Goal: Information Seeking & Learning: Learn about a topic

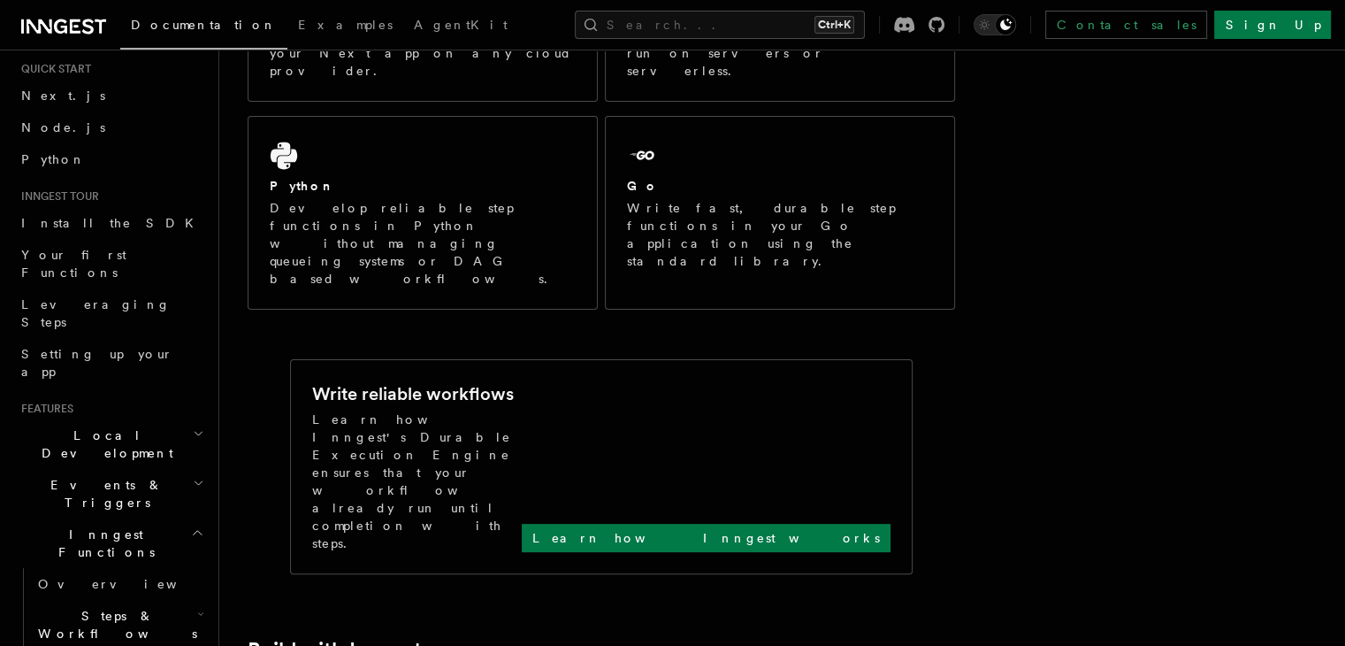
scroll to position [354, 0]
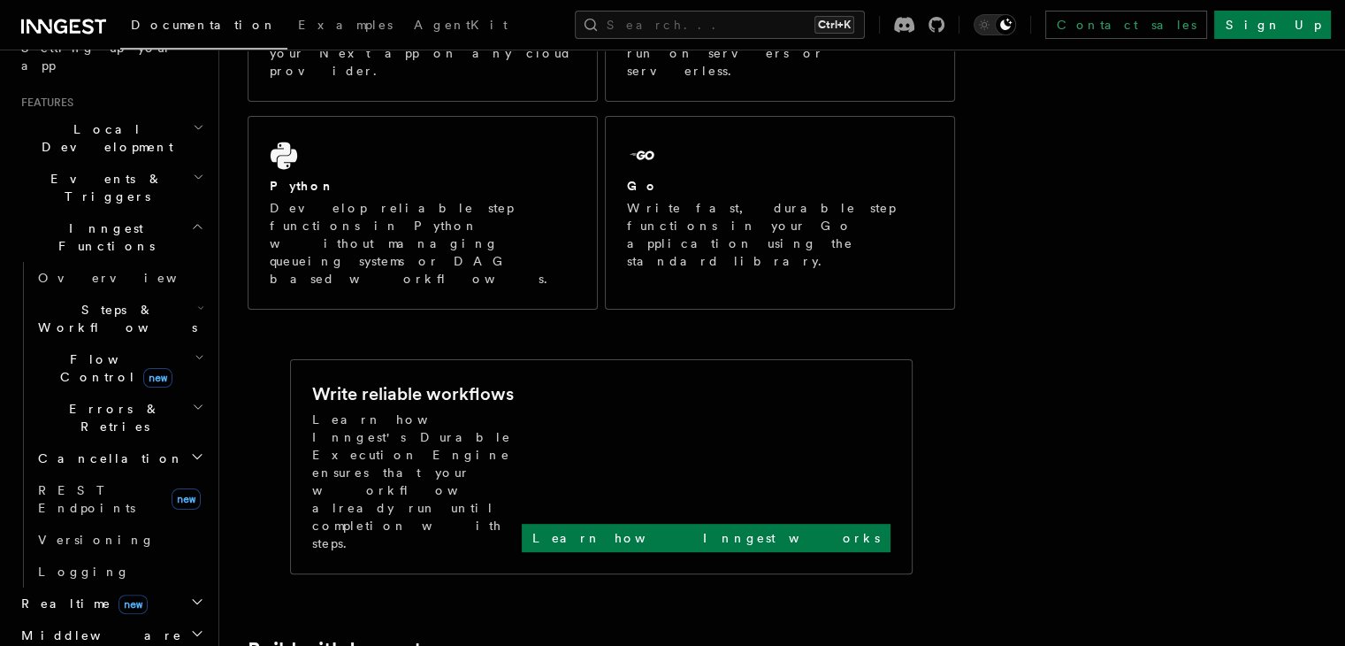
click at [59, 350] on span "Flow Control new" at bounding box center [113, 367] width 164 height 35
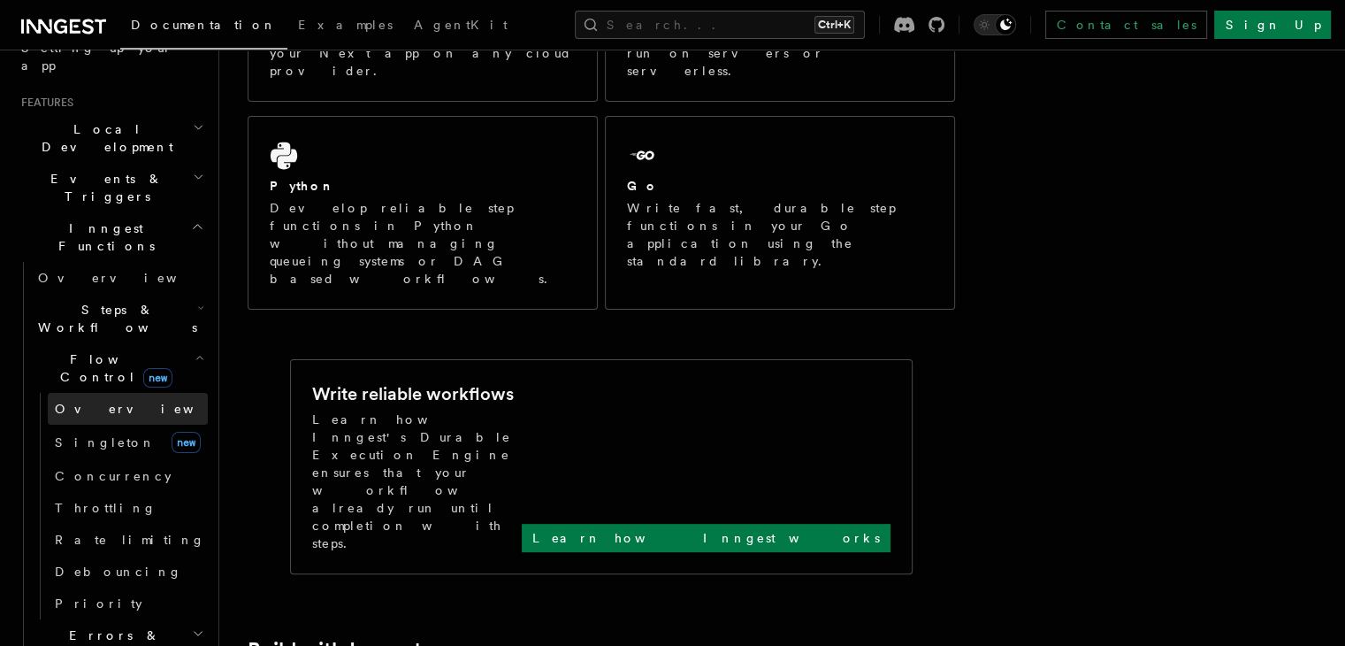
click at [91, 402] on span "Overview" at bounding box center [146, 409] width 182 height 14
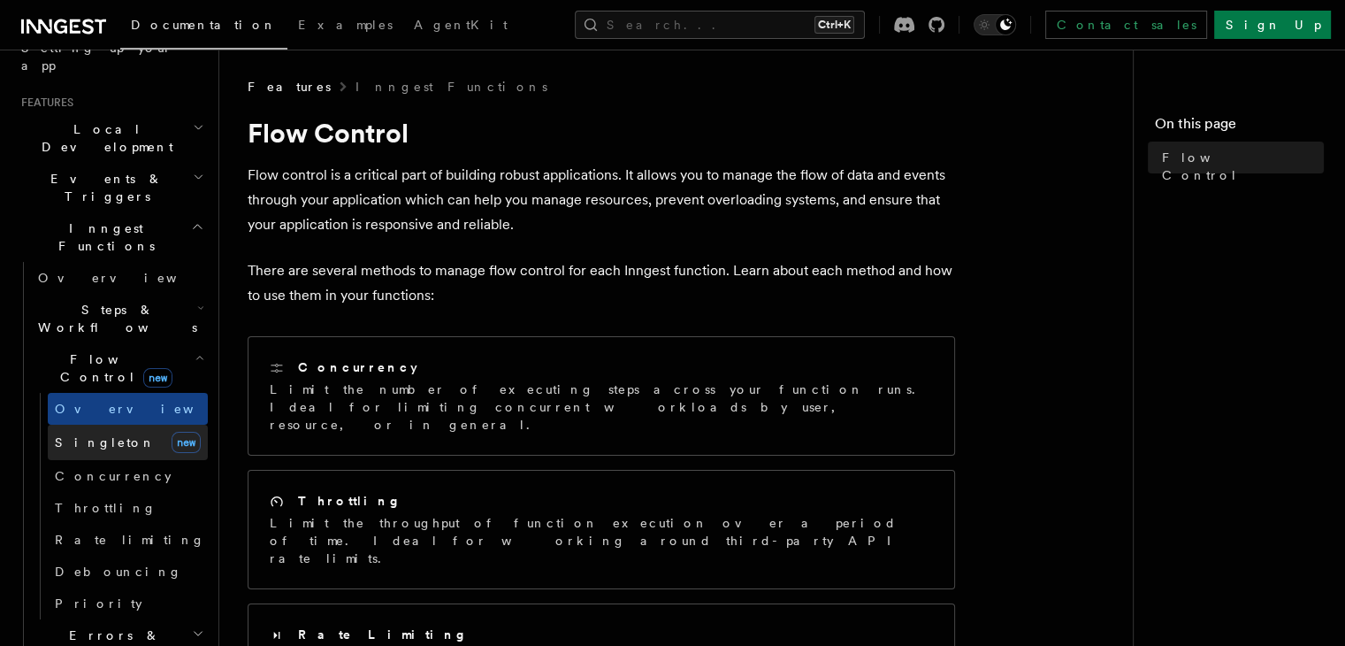
click at [117, 425] on link "[PERSON_NAME] new" at bounding box center [128, 442] width 160 height 35
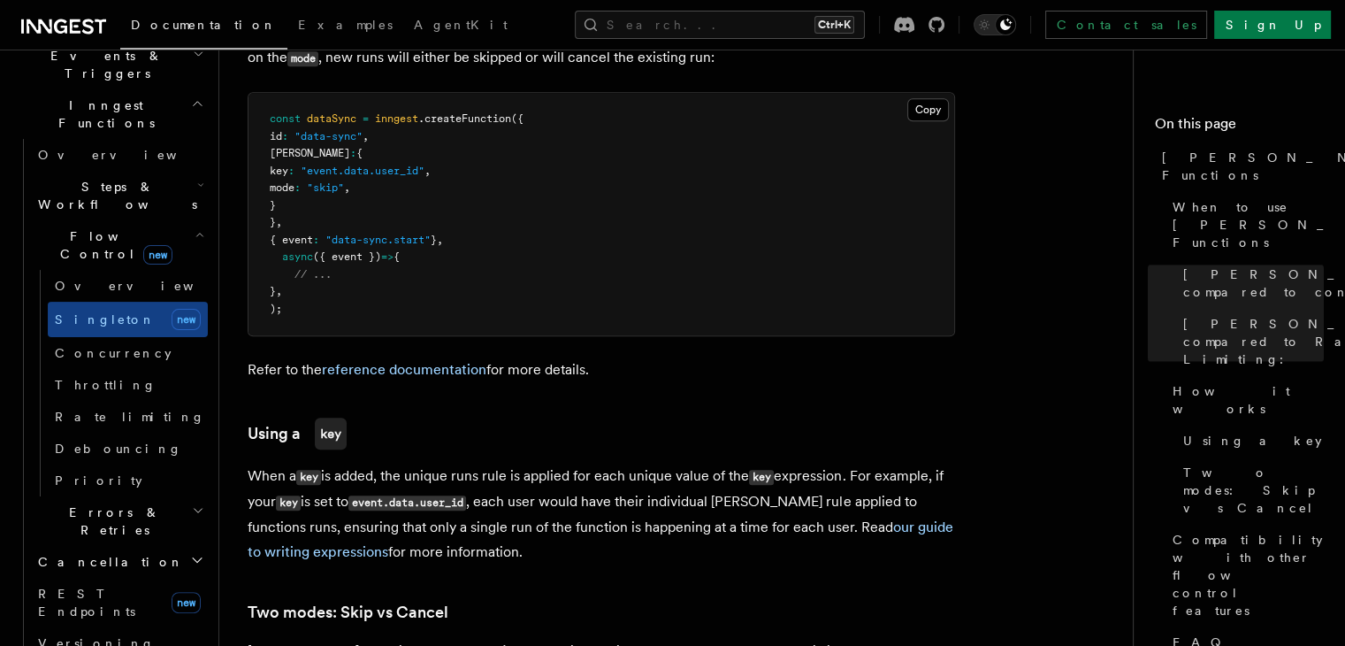
scroll to position [619, 0]
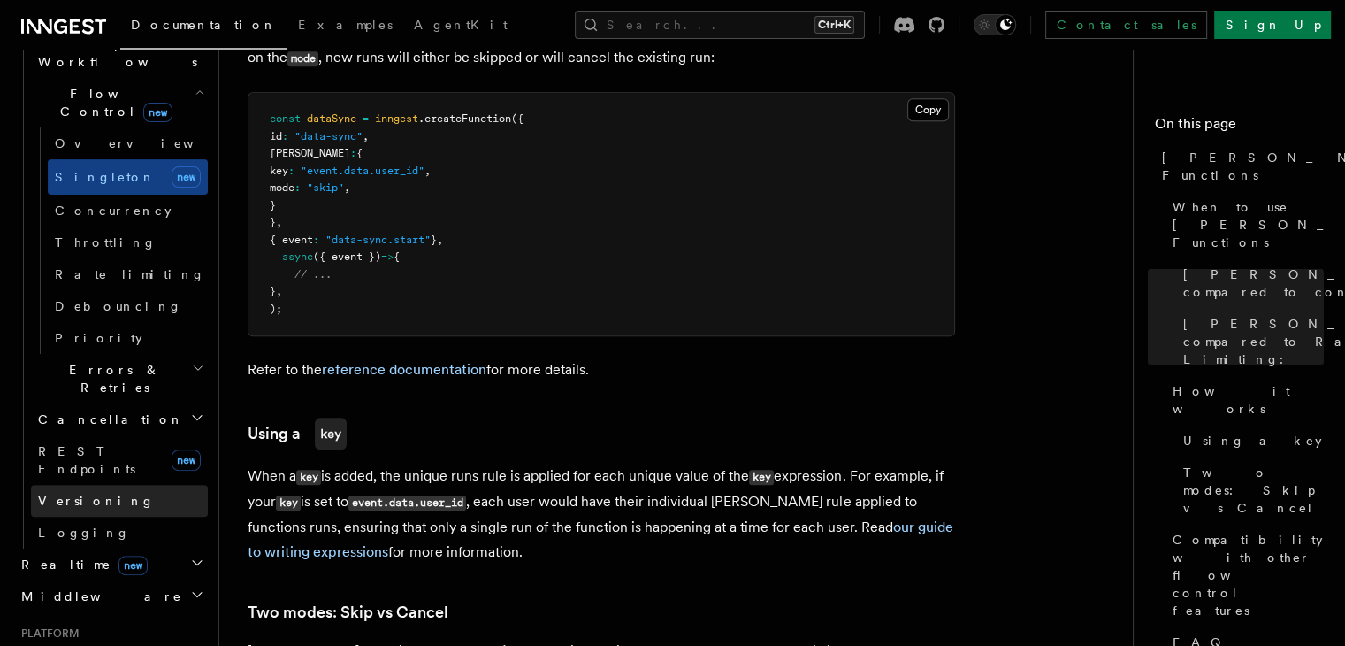
click at [101, 485] on link "Versioning" at bounding box center [119, 501] width 177 height 32
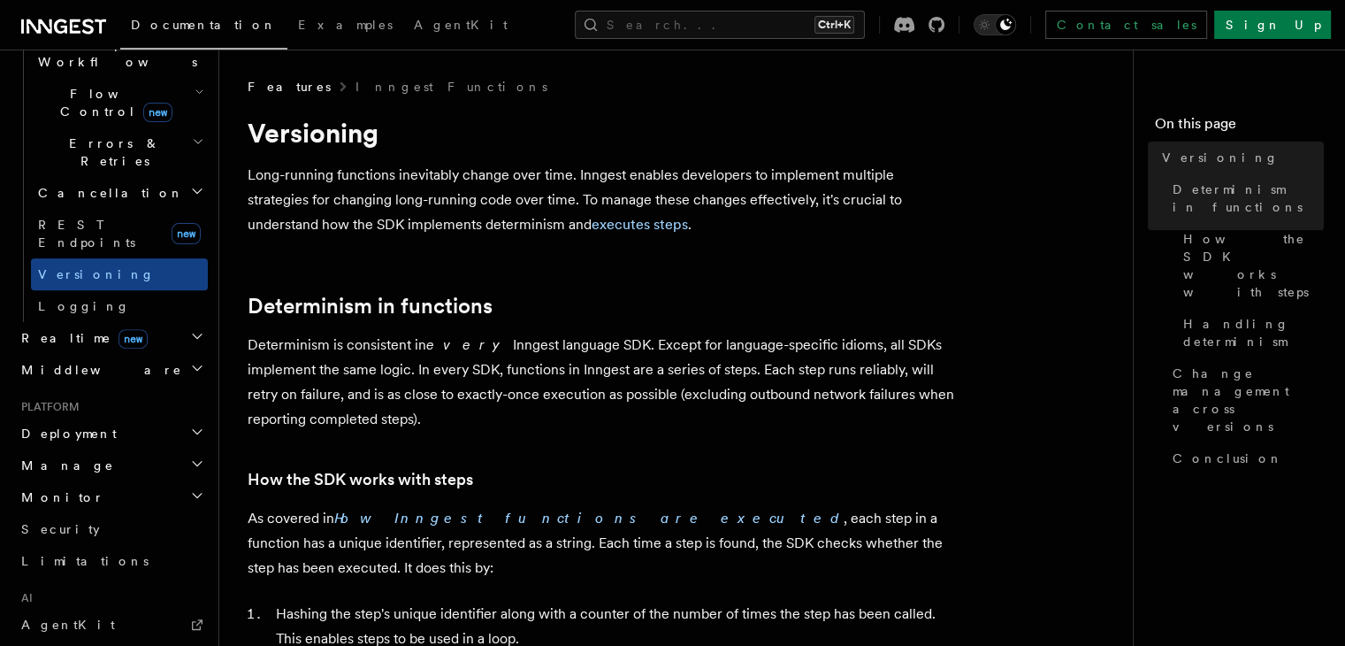
click at [99, 449] on h2 "Manage" at bounding box center [111, 465] width 194 height 32
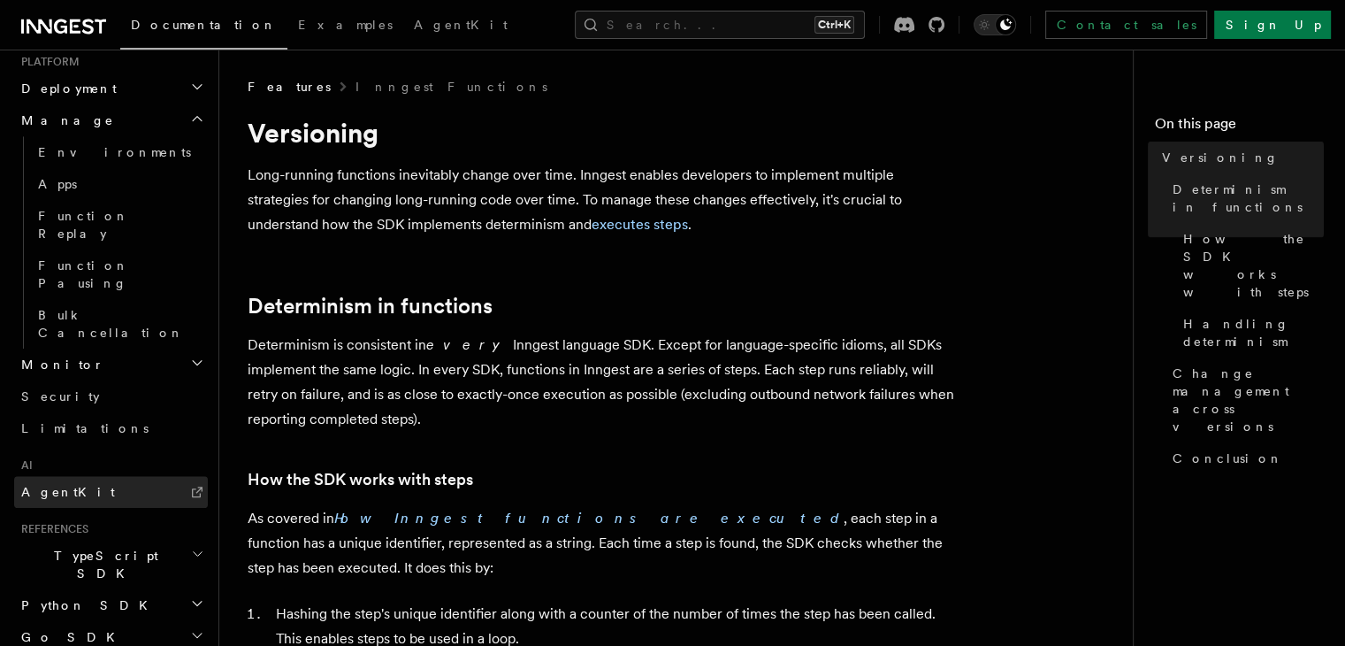
click at [47, 485] on span "AgentKit" at bounding box center [68, 492] width 94 height 14
